Goal: Browse casually

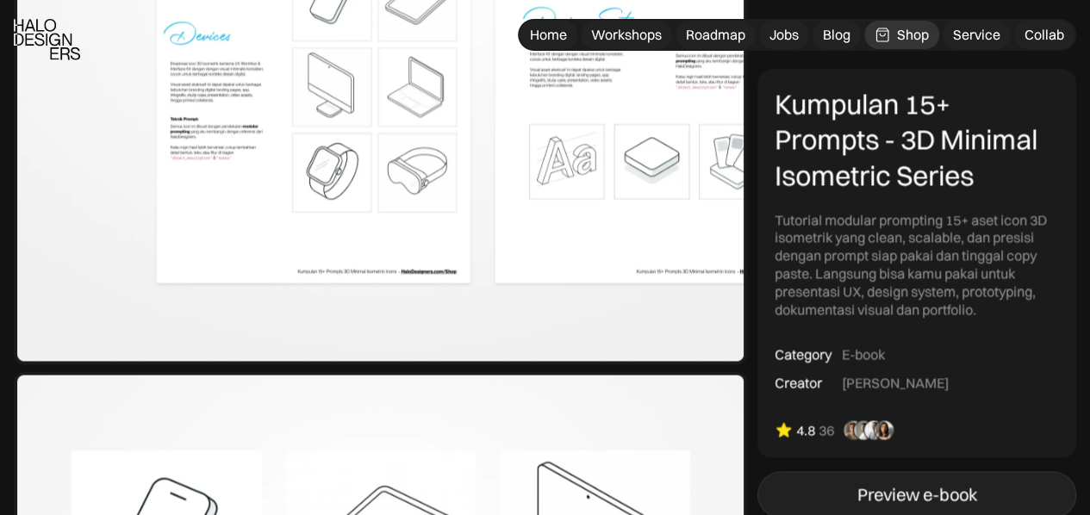
click at [858, 487] on div "Preview e-book" at bounding box center [917, 494] width 120 height 21
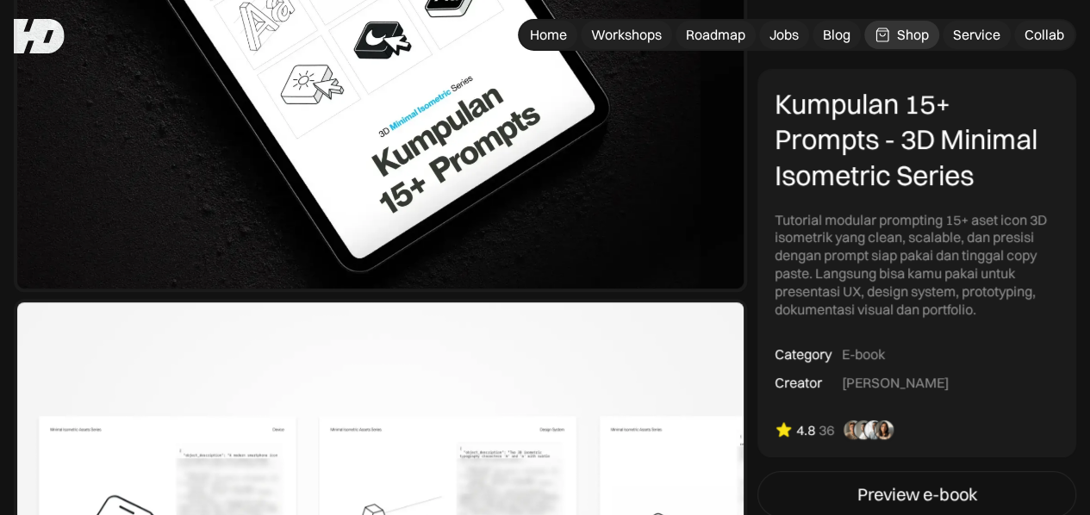
scroll to position [362, 0]
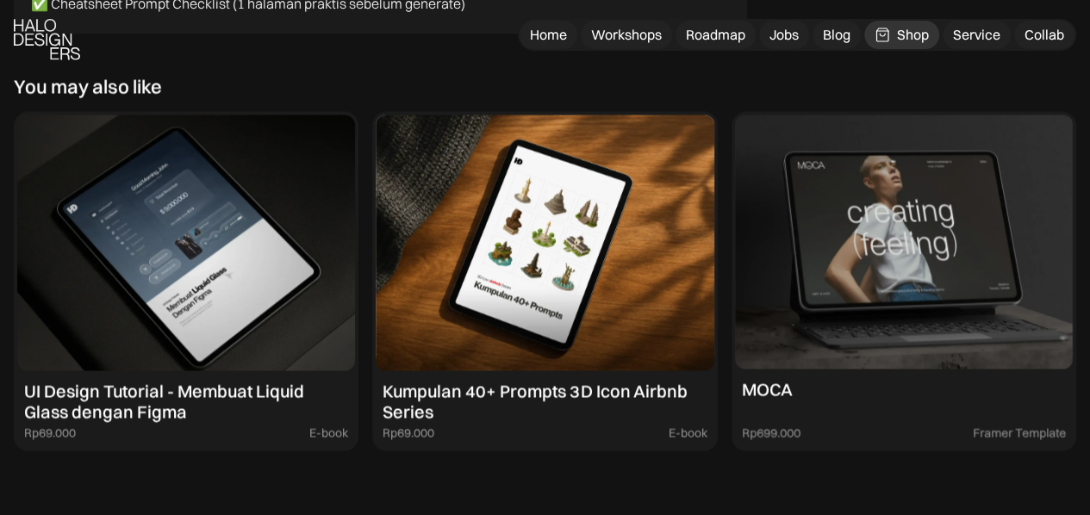
scroll to position [7903, 0]
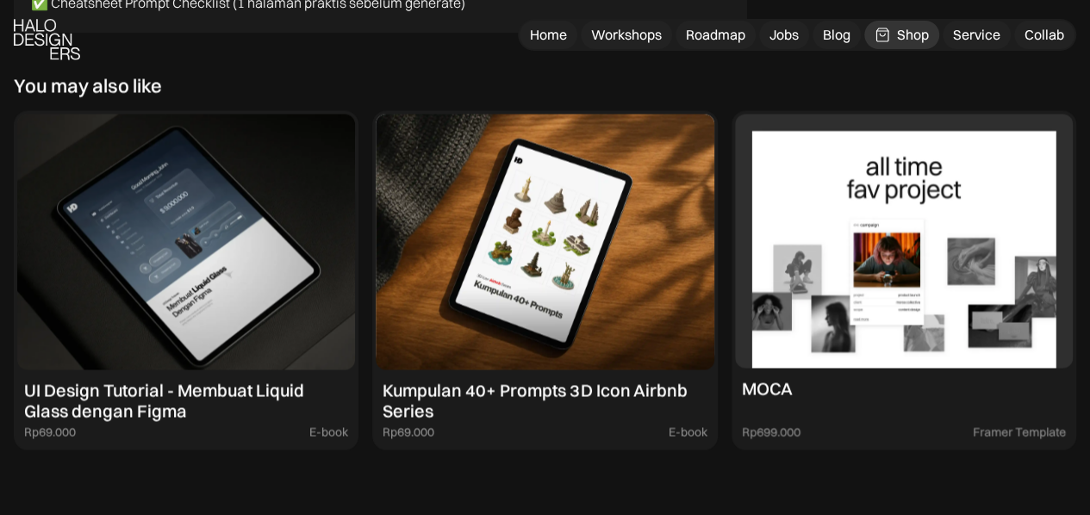
click at [955, 270] on img at bounding box center [904, 240] width 338 height 253
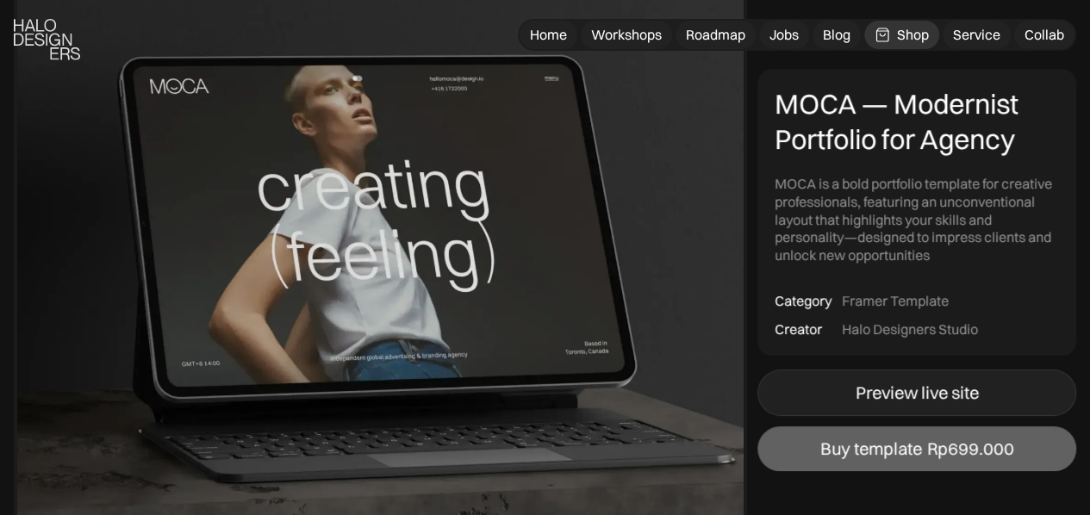
scroll to position [159, 0]
click at [924, 393] on div "Preview live site" at bounding box center [917, 393] width 123 height 21
